Goal: Navigation & Orientation: Find specific page/section

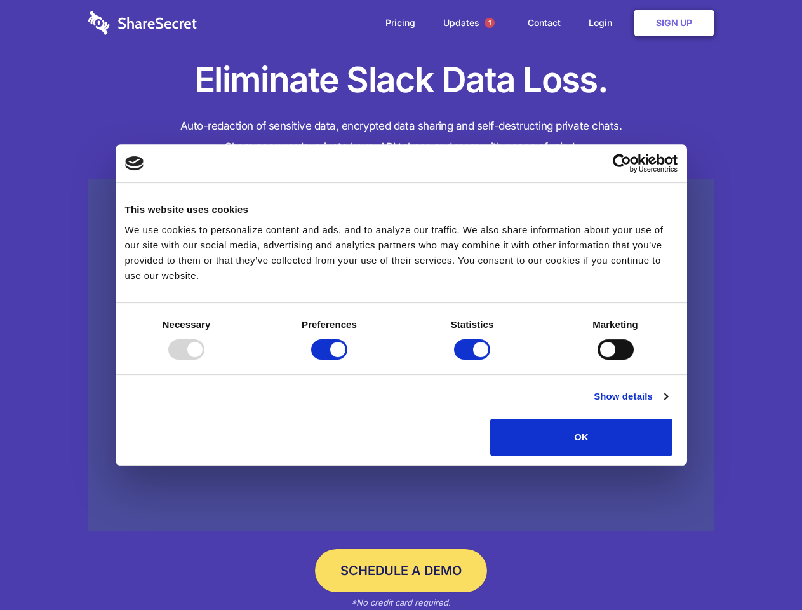
click at [204, 359] on div at bounding box center [186, 349] width 36 height 20
click at [347, 359] on input "Preferences" at bounding box center [329, 349] width 36 height 20
checkbox input "false"
click at [474, 359] on input "Statistics" at bounding box center [472, 349] width 36 height 20
checkbox input "false"
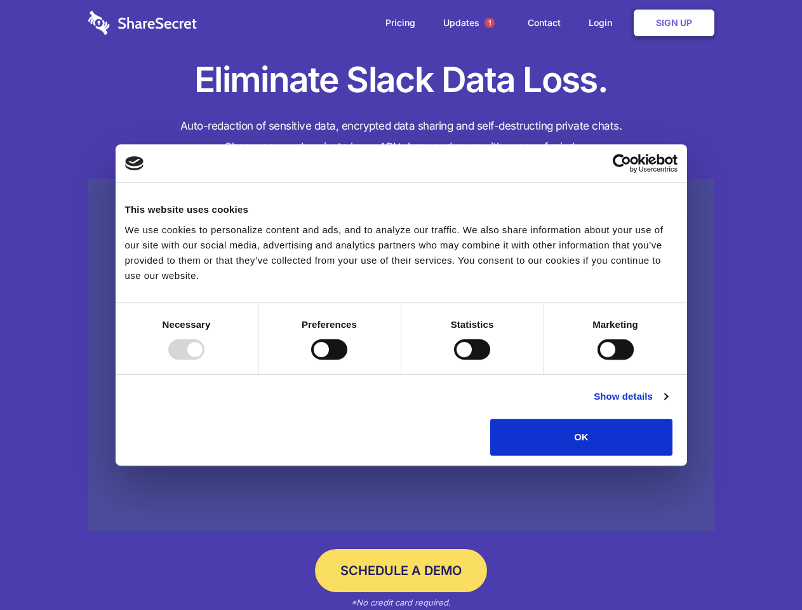
click at [598, 359] on input "Marketing" at bounding box center [616, 349] width 36 height 20
checkbox input "true"
click at [667, 404] on link "Show details" at bounding box center [631, 396] width 74 height 15
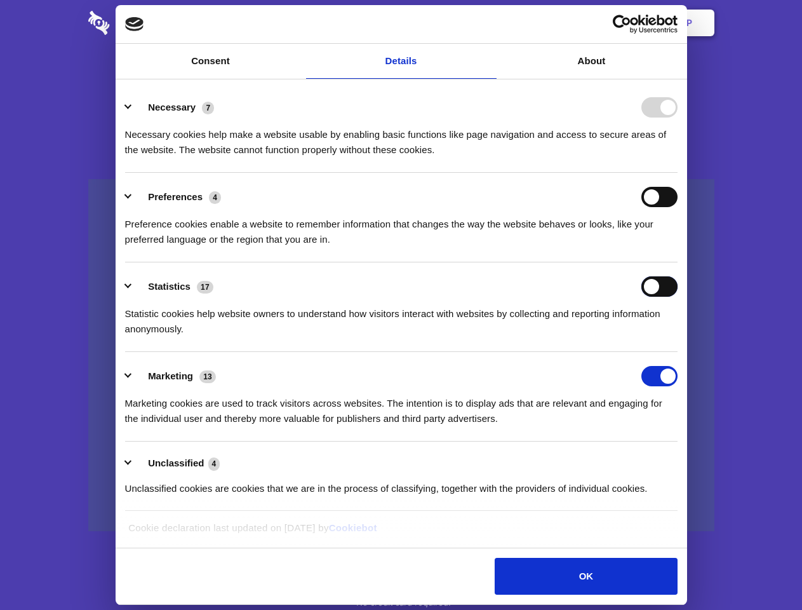
click at [683, 460] on ul "Necessary 7 Necessary cookies help make a website usable by enabling basic func…" at bounding box center [401, 297] width 565 height 428
click at [489, 23] on span "1" at bounding box center [490, 23] width 10 height 10
